Goal: Task Accomplishment & Management: Manage account settings

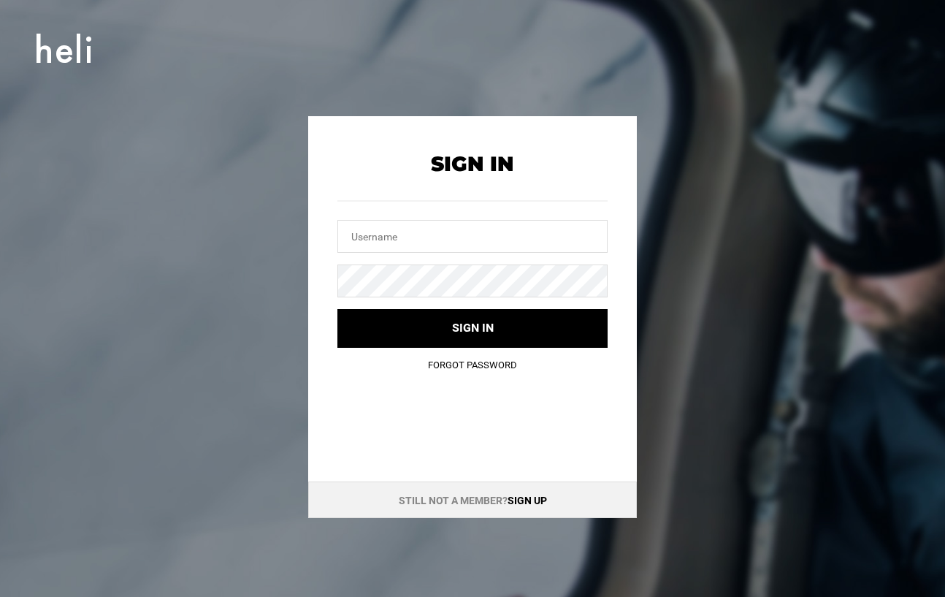
click at [313, 265] on div "Sign In Sign in Forgot Password" at bounding box center [472, 251] width 329 height 271
click at [572, 402] on div "Sign In Sign in Forgot Password Still not a member? Sign up" at bounding box center [472, 317] width 329 height 402
click at [618, 284] on div "Sign In Sign in Forgot Password" at bounding box center [472, 251] width 329 height 271
click at [627, 199] on div "Sign In Sign in Forgot Password" at bounding box center [472, 251] width 329 height 271
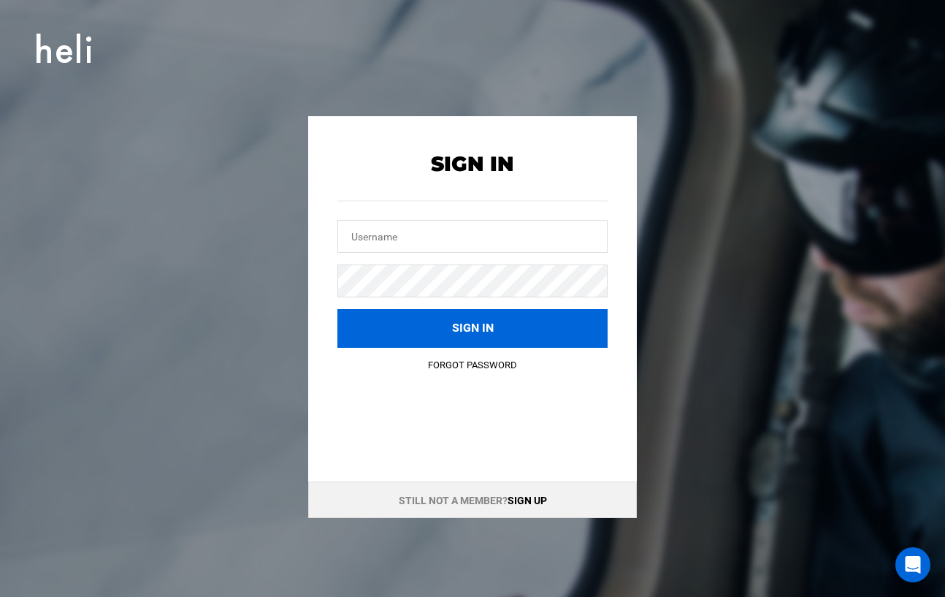
click at [396, 326] on button "Sign in" at bounding box center [472, 328] width 270 height 39
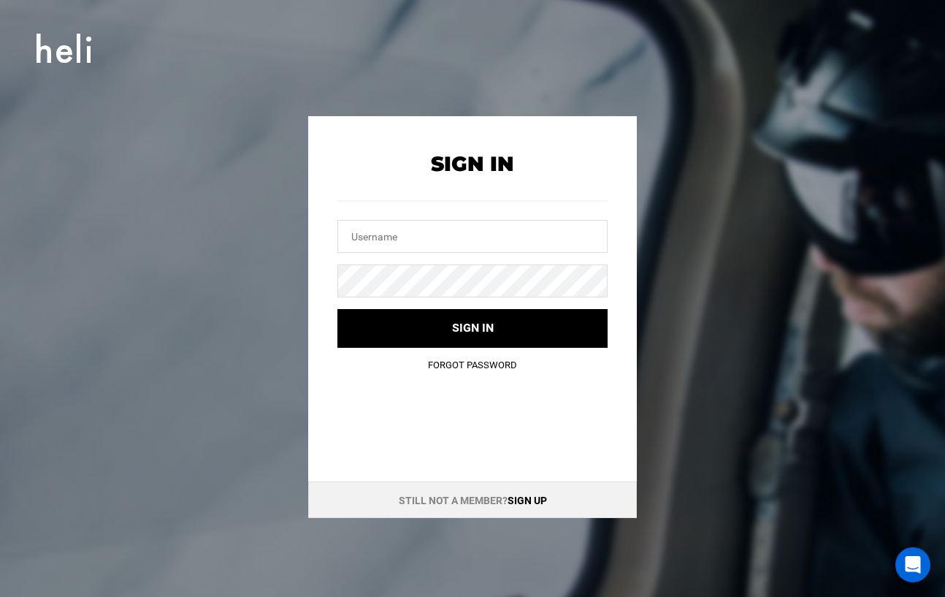
click at [462, 415] on div "Sign In Sign in Forgot Password Still not a member? Sign up" at bounding box center [472, 317] width 329 height 402
click at [286, 343] on div "Sign In Sign in Forgot Password Still not a member? Sign up" at bounding box center [472, 317] width 657 height 402
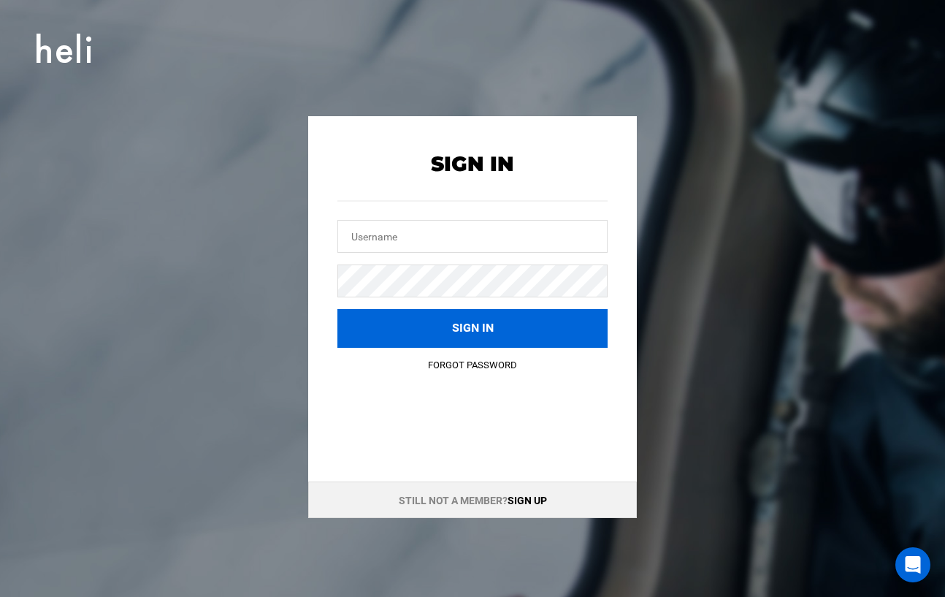
click at [606, 339] on button "Sign in" at bounding box center [472, 328] width 270 height 39
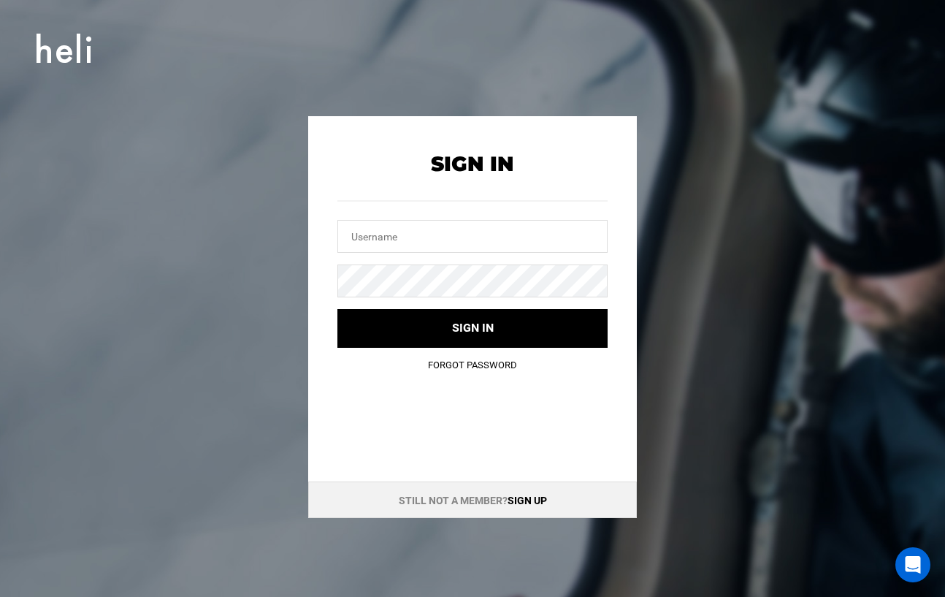
click at [629, 366] on div "Sign In Sign in Forgot Password" at bounding box center [472, 251] width 329 height 271
click at [402, 351] on div "Sign In Sign in Forgot Password" at bounding box center [472, 251] width 329 height 271
click at [426, 234] on input "text" at bounding box center [472, 236] width 270 height 33
click at [564, 246] on input "text" at bounding box center [472, 236] width 270 height 33
click at [397, 259] on form "Sign In Sign in Forgot Password" at bounding box center [472, 251] width 270 height 196
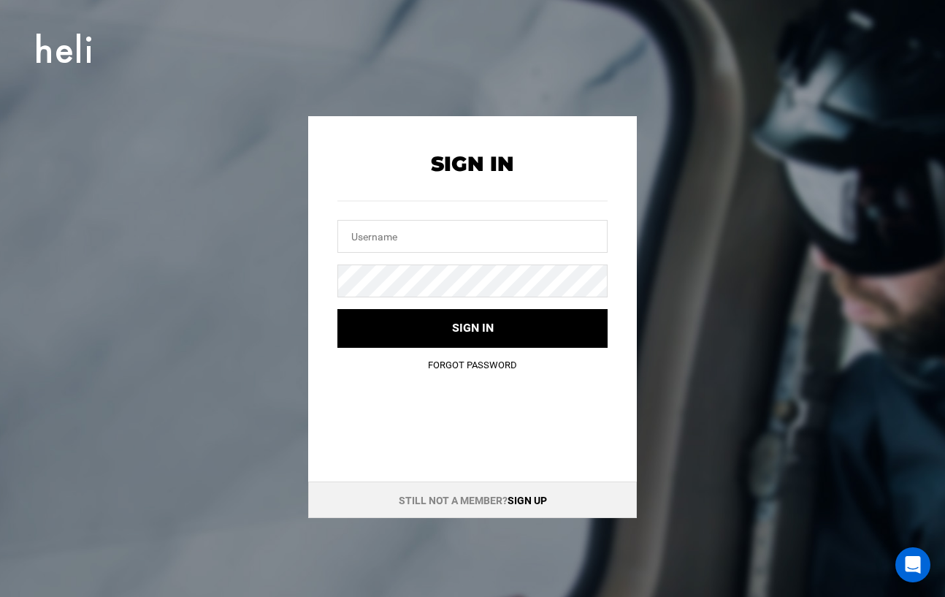
click at [438, 375] on div "Sign In Sign in Forgot Password" at bounding box center [472, 251] width 329 height 271
click at [621, 422] on div "Sign In Sign in Forgot Password Still not a member? Sign up" at bounding box center [472, 317] width 329 height 402
click at [556, 379] on div "Sign In Sign in Forgot Password" at bounding box center [472, 251] width 329 height 271
click at [541, 190] on div at bounding box center [472, 217] width 270 height 71
